Goal: Task Accomplishment & Management: Manage account settings

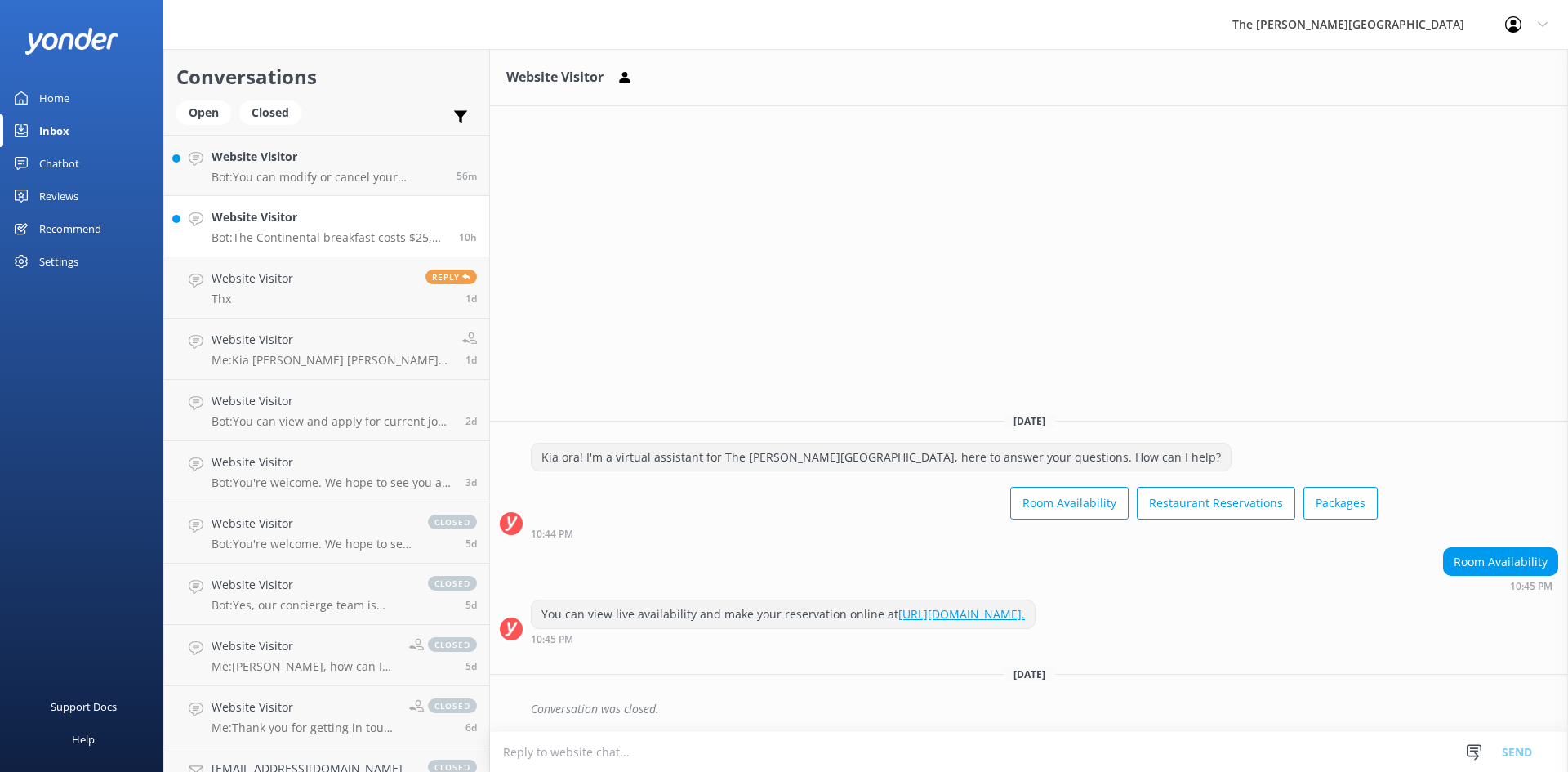
click at [297, 197] on link "Website Visitor Bot: The Continental breakfast costs $25, the full breakfast is…" at bounding box center [326, 226] width 325 height 61
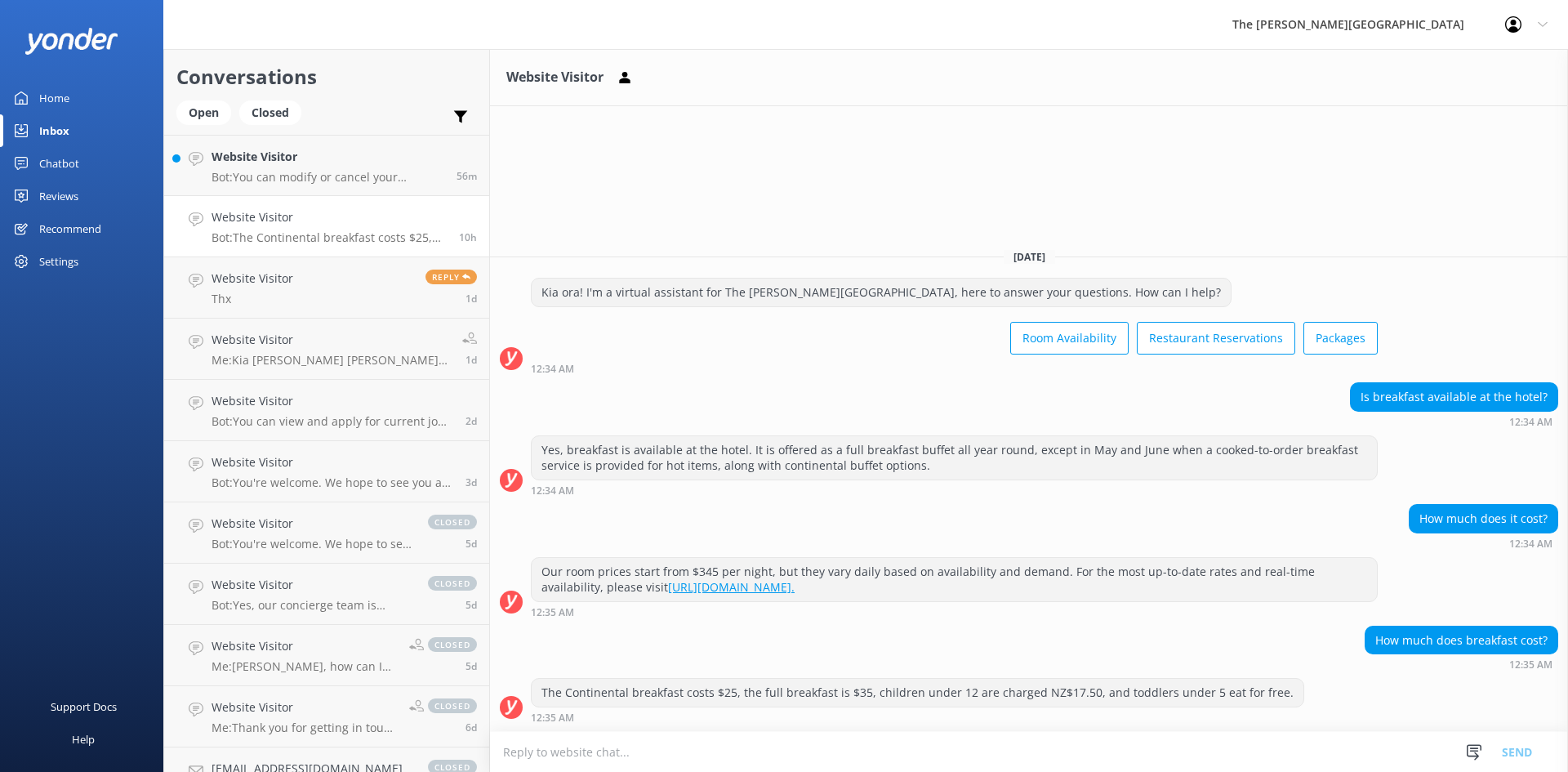
click at [306, 219] on h4 "Website Visitor" at bounding box center [328, 217] width 235 height 18
click at [343, 171] on p "Bot: You can modify or cancel your reservation by contacting our Reservations t…" at bounding box center [327, 177] width 233 height 14
